Goal: Task Accomplishment & Management: Manage account settings

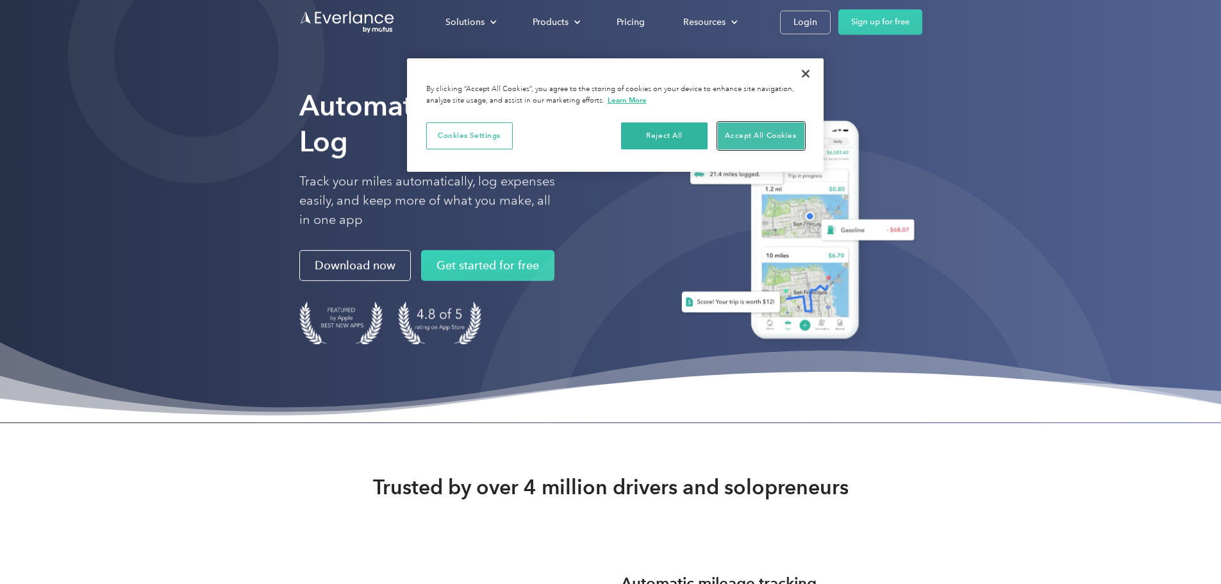
click at [777, 131] on button "Accept All Cookies" at bounding box center [761, 135] width 87 height 27
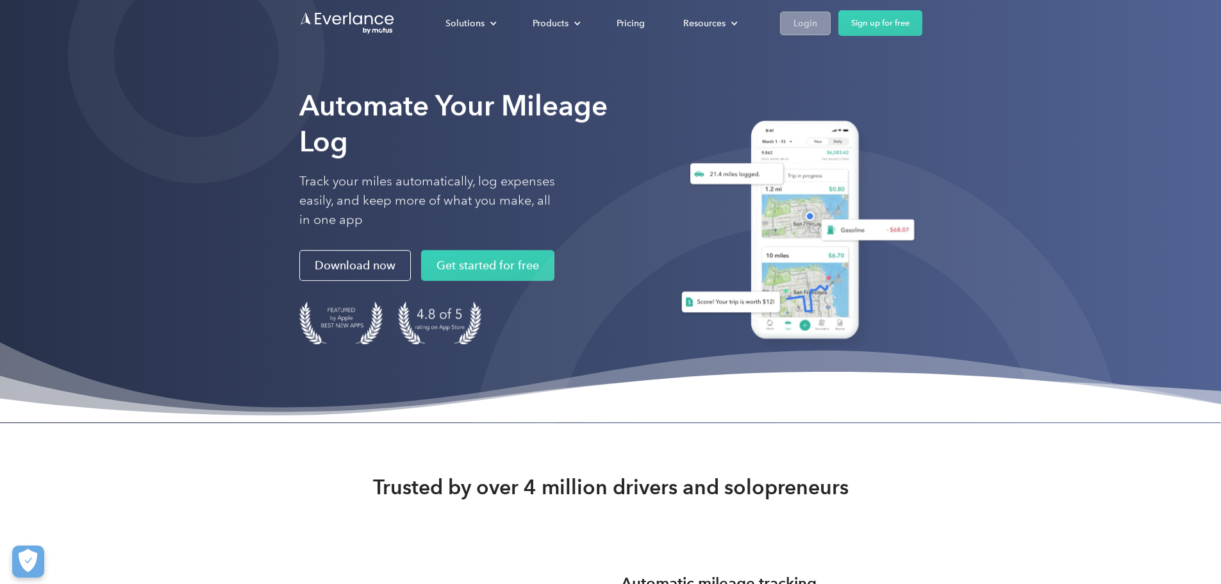
click at [817, 31] on div "Login" at bounding box center [805, 23] width 24 height 16
